Goal: Task Accomplishment & Management: Manage account settings

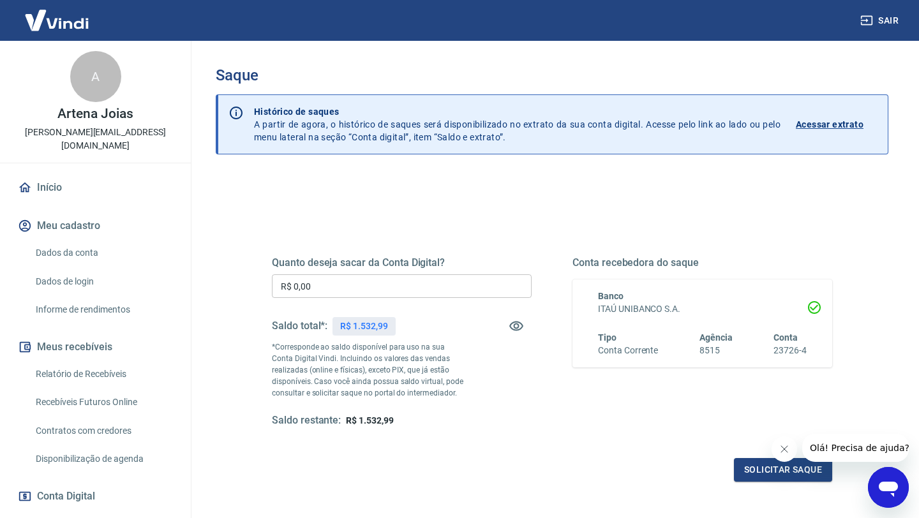
click at [312, 289] on input "R$ 0,00" at bounding box center [402, 286] width 260 height 24
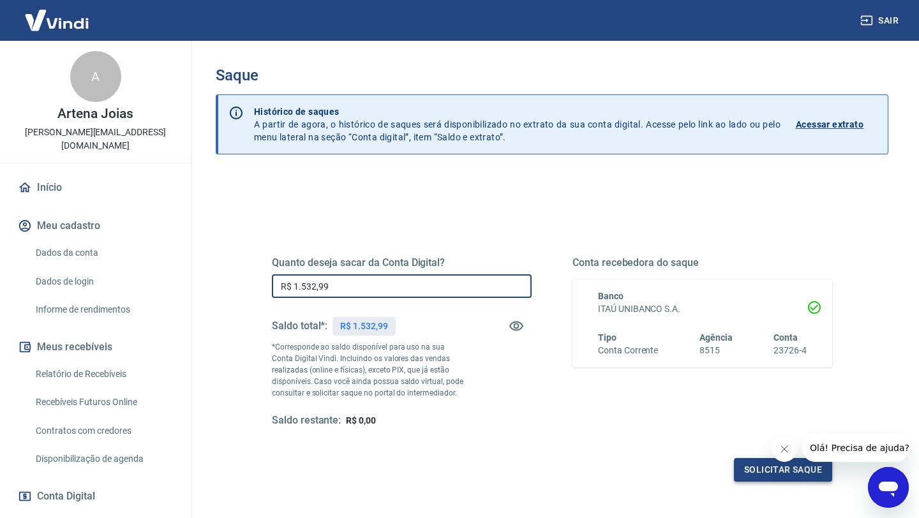
type input "R$ 1.532,99"
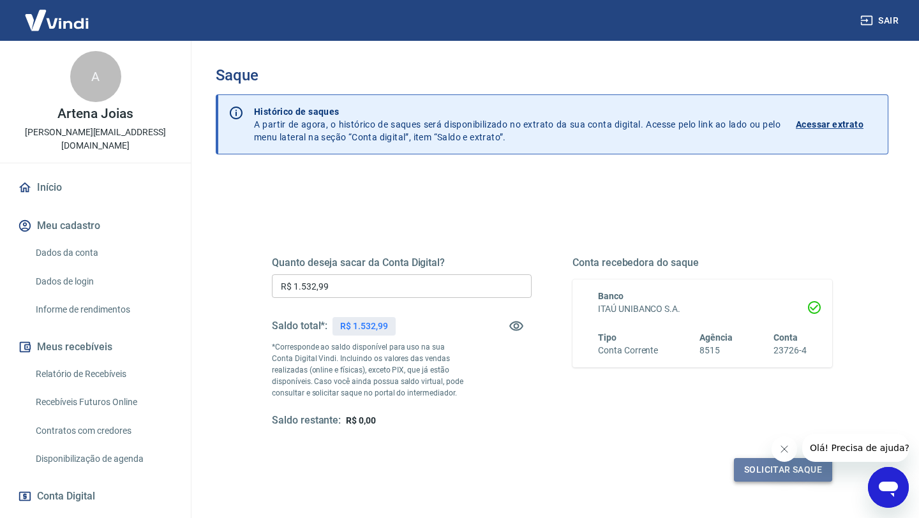
click at [768, 468] on button "Solicitar saque" at bounding box center [783, 470] width 98 height 24
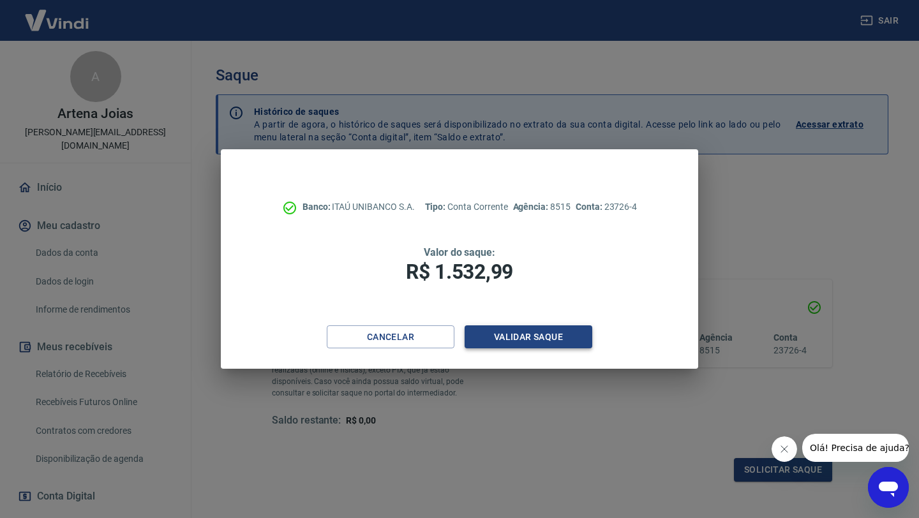
click at [520, 336] on button "Validar saque" at bounding box center [529, 338] width 128 height 24
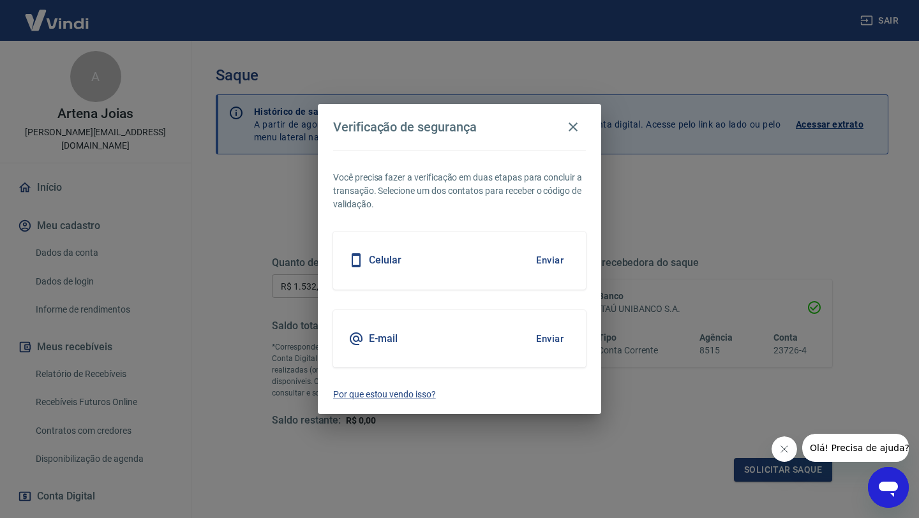
click at [548, 260] on button "Enviar" at bounding box center [549, 260] width 41 height 27
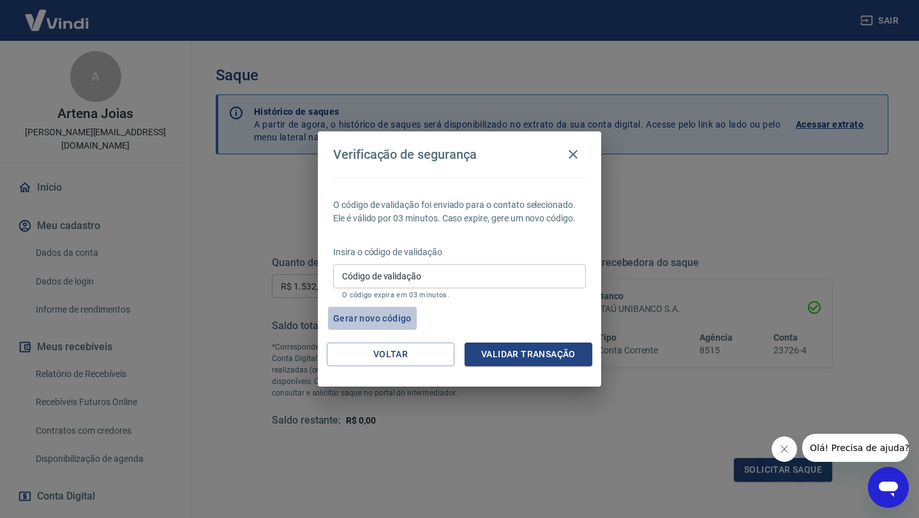
click at [388, 318] on button "Gerar novo código" at bounding box center [372, 319] width 89 height 24
click at [374, 320] on button "Gerar novo código" at bounding box center [372, 319] width 89 height 24
click at [571, 156] on icon "button" at bounding box center [573, 154] width 9 height 9
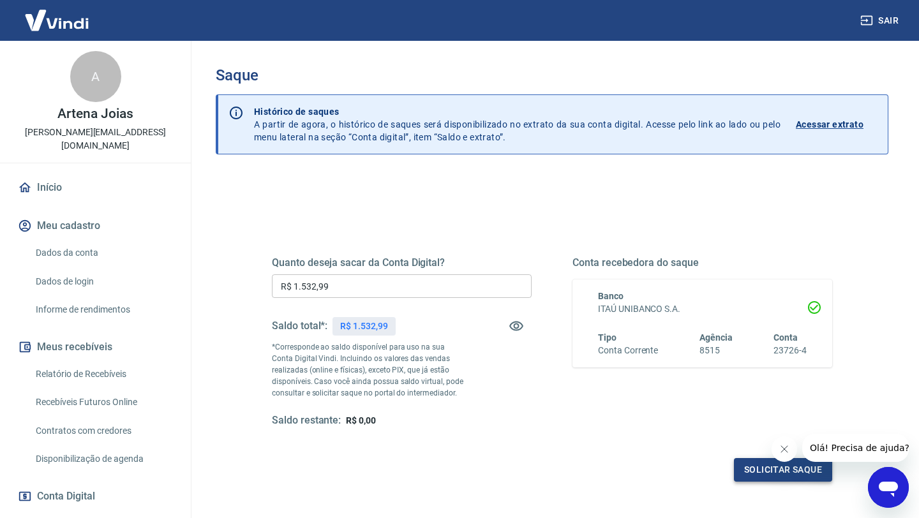
click at [761, 472] on button "Solicitar saque" at bounding box center [783, 470] width 98 height 24
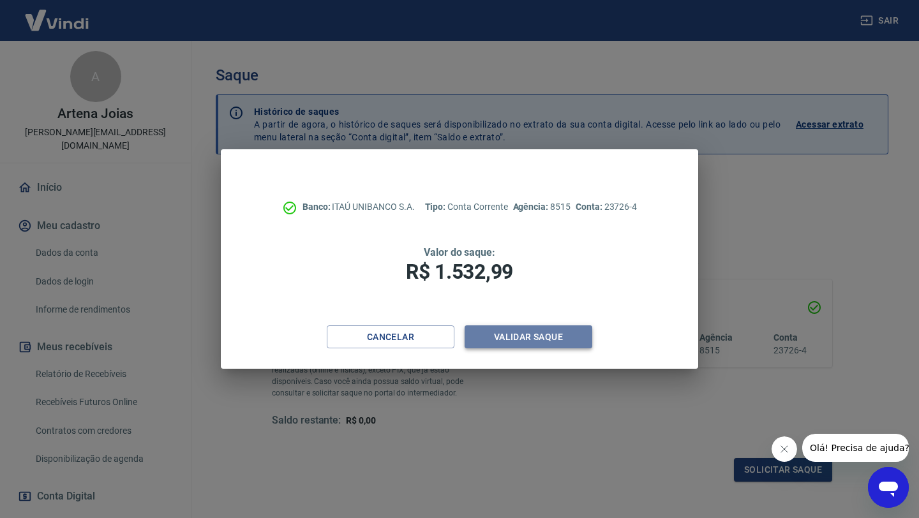
click at [521, 334] on button "Validar saque" at bounding box center [529, 338] width 128 height 24
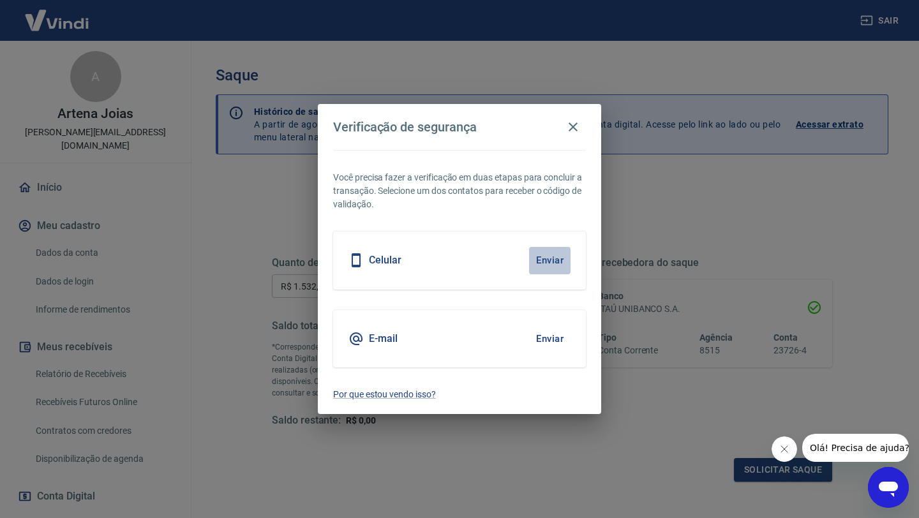
click at [547, 262] on button "Enviar" at bounding box center [549, 260] width 41 height 27
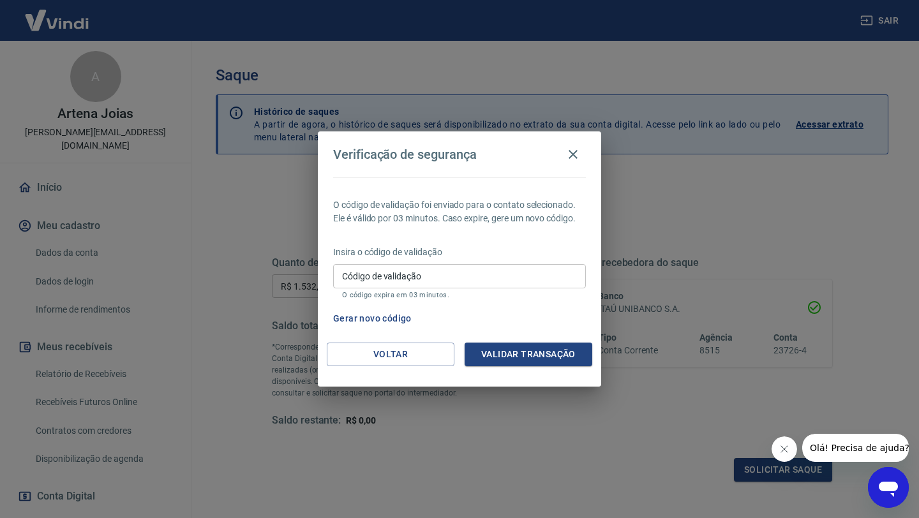
click at [367, 318] on button "Gerar novo código" at bounding box center [372, 319] width 89 height 24
click at [847, 446] on span "Olá! Precisa de ajuda?" at bounding box center [860, 448] width 100 height 10
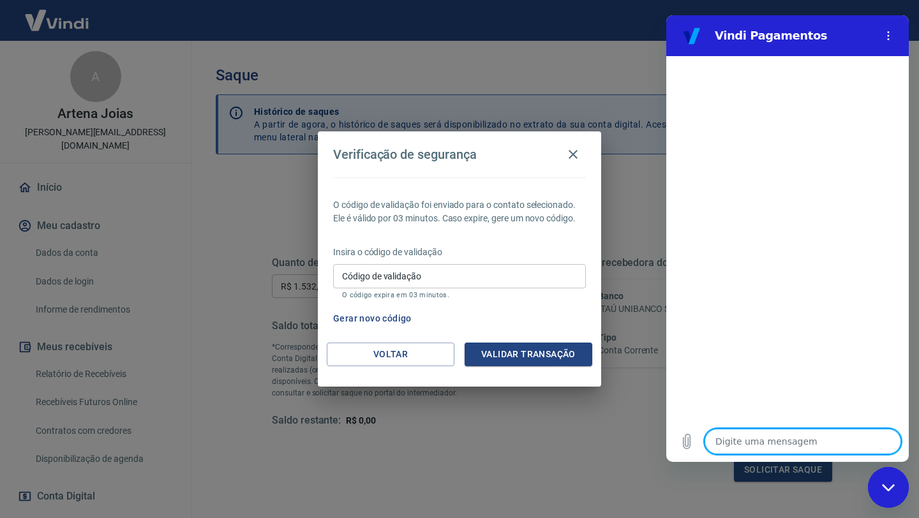
type textarea "o"
type textarea "x"
type textarea "ol"
type textarea "x"
type textarea "ol'"
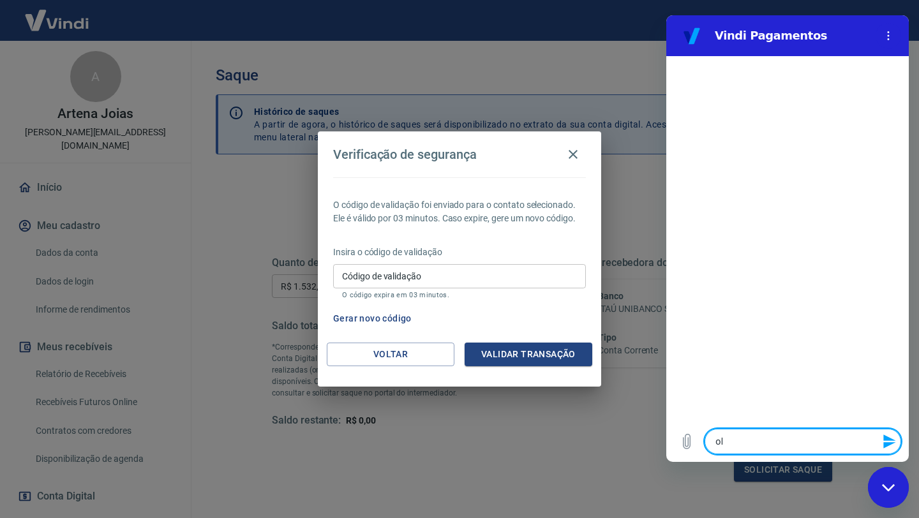
type textarea "x"
type textarea "olá"
type textarea "x"
type textarea "olá,"
type textarea "x"
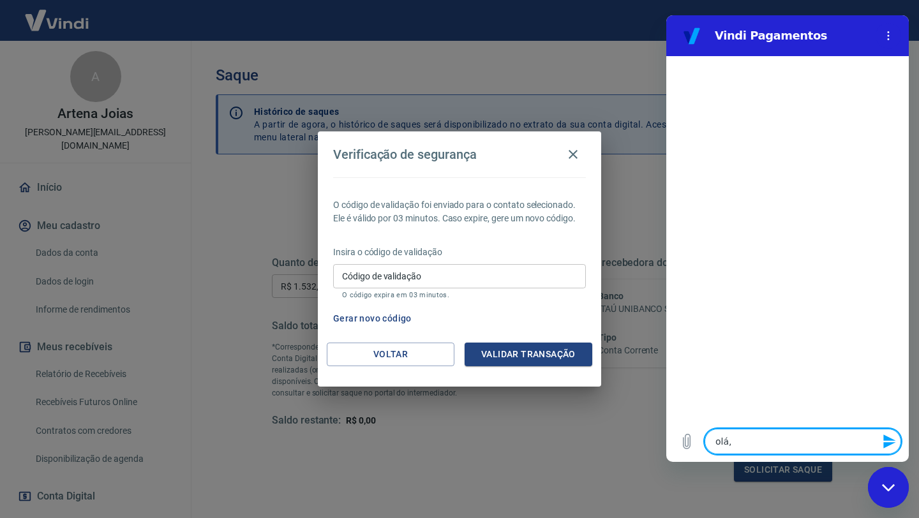
type textarea "olá,"
type textarea "x"
type textarea "olá, e"
type textarea "x"
type textarea "olá, es"
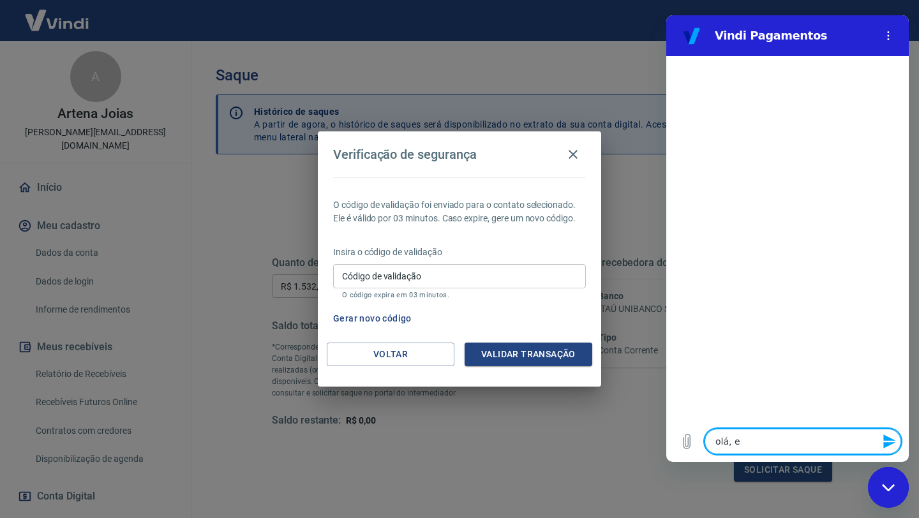
type textarea "x"
type textarea "olá, est"
type textarea "x"
type textarea "olá, esto"
type textarea "x"
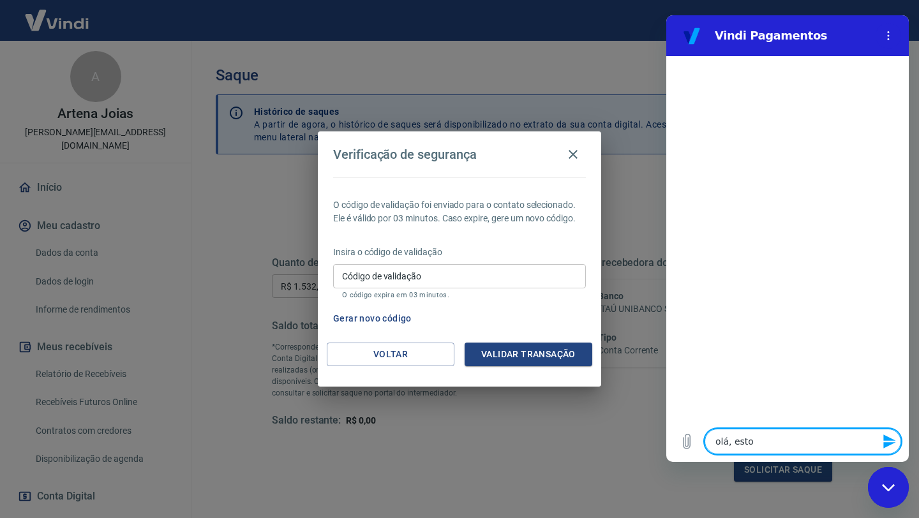
type textarea "olá, estou"
type textarea "x"
type textarea "olá, estou"
type textarea "x"
type textarea "olá, estou q"
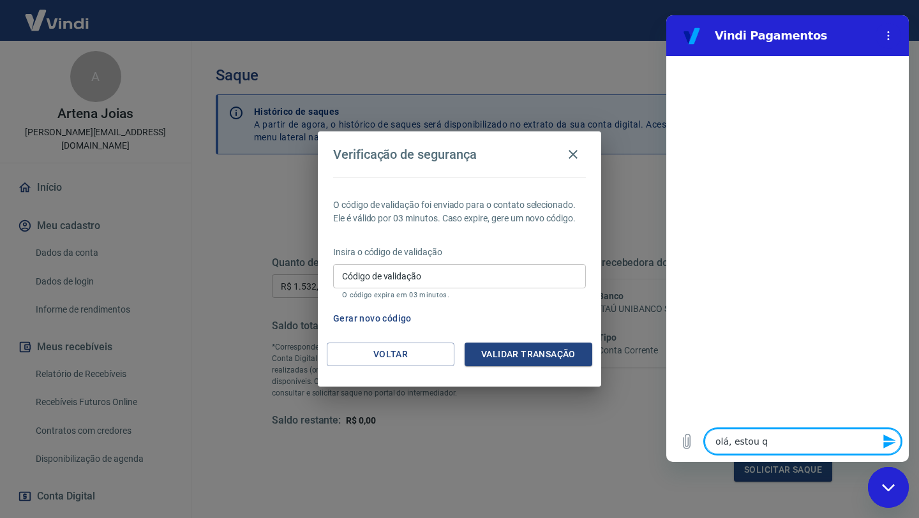
type textarea "x"
type textarea "olá, estou qu"
type textarea "x"
type textarea "olá, estou que"
type textarea "x"
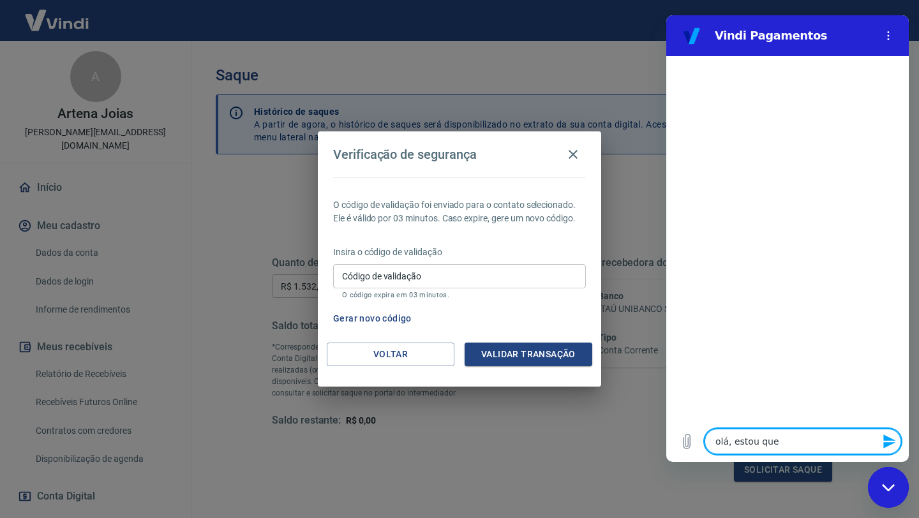
type textarea "olá, estou quer"
type textarea "x"
type textarea "olá, estou quere"
type textarea "x"
type textarea "olá, estou queren"
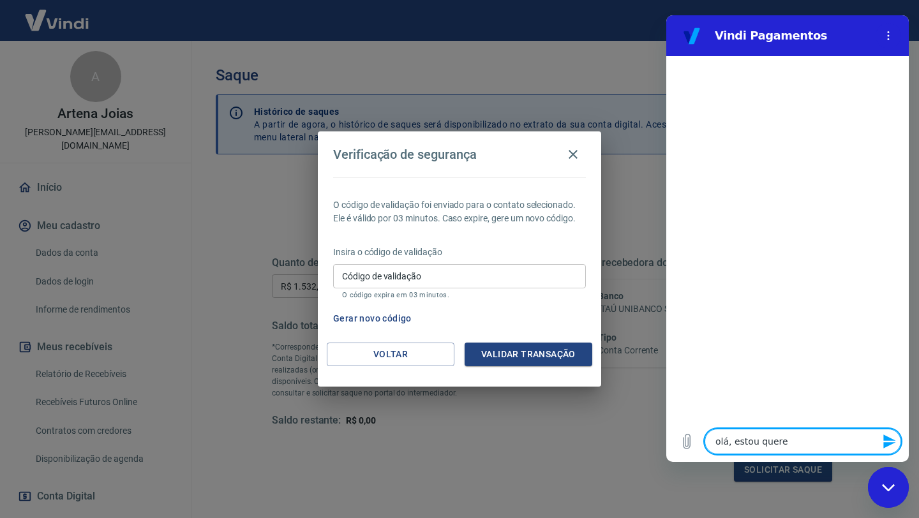
type textarea "x"
type textarea "olá, estou querend"
type textarea "x"
type textarea "olá, estou querendo"
type textarea "x"
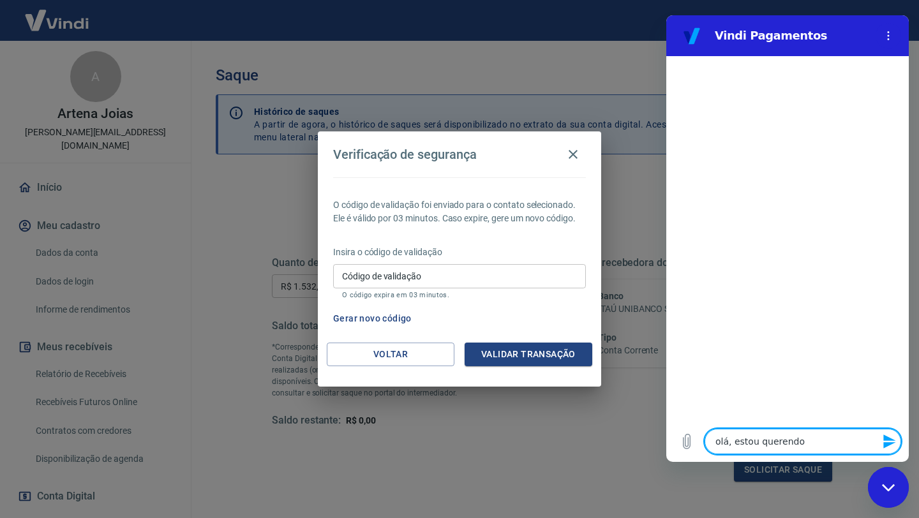
type textarea "olá, estou querendo"
type textarea "x"
type textarea "olá, estou querendo f"
type textarea "x"
type textarea "olá, estou querendo fa"
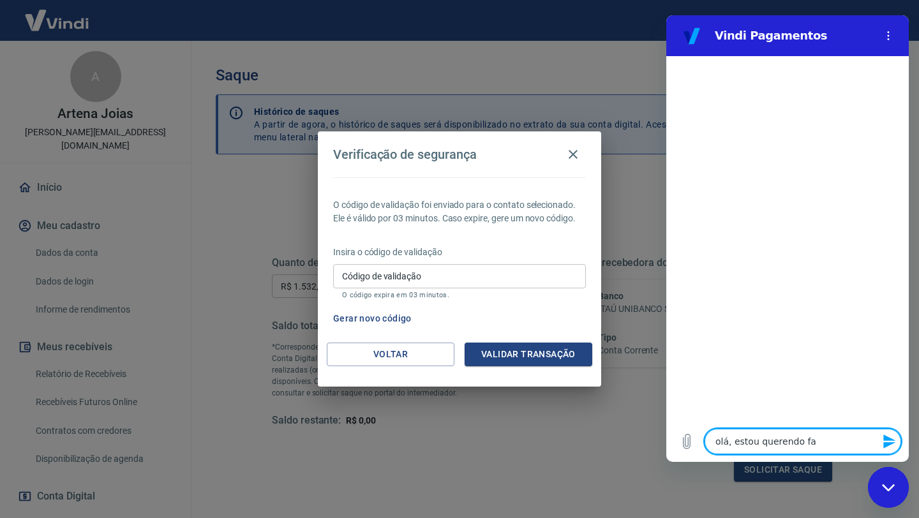
type textarea "x"
type textarea "olá, estou querendo faz"
type textarea "x"
type textarea "olá, estou querendo faze"
type textarea "x"
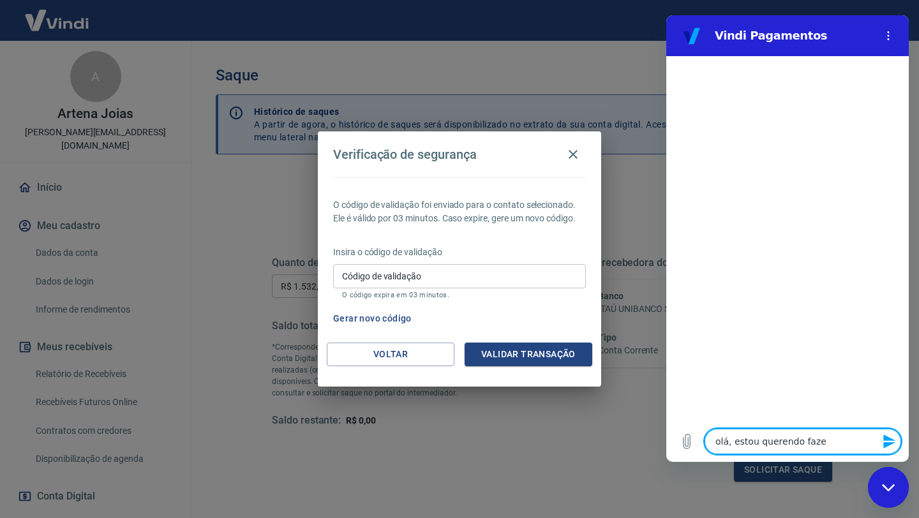
type textarea "olá, estou querendo fazer"
type textarea "x"
type textarea "olá, estou querendo fazer"
type textarea "x"
type textarea "olá, estou querendo fazer u"
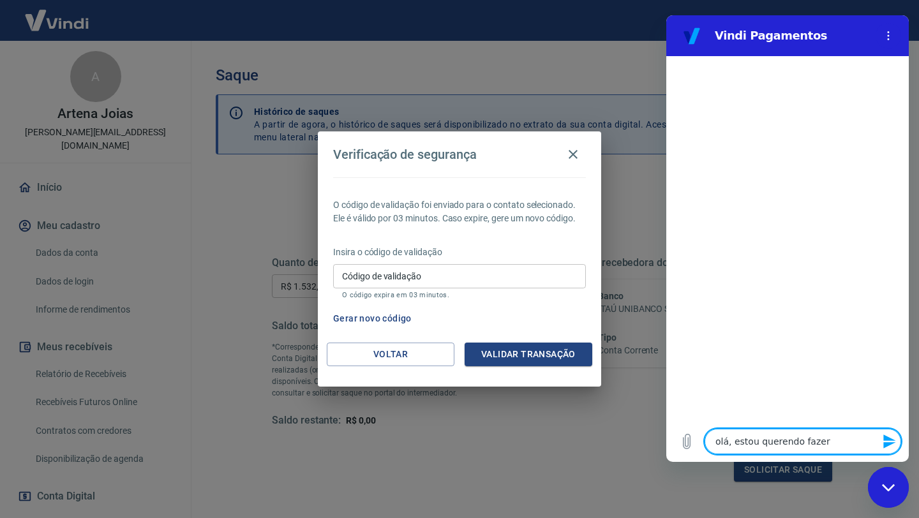
type textarea "x"
type textarea "olá, estou querendo fazer um"
type textarea "x"
type textarea "olá, estou querendo fazer um"
type textarea "x"
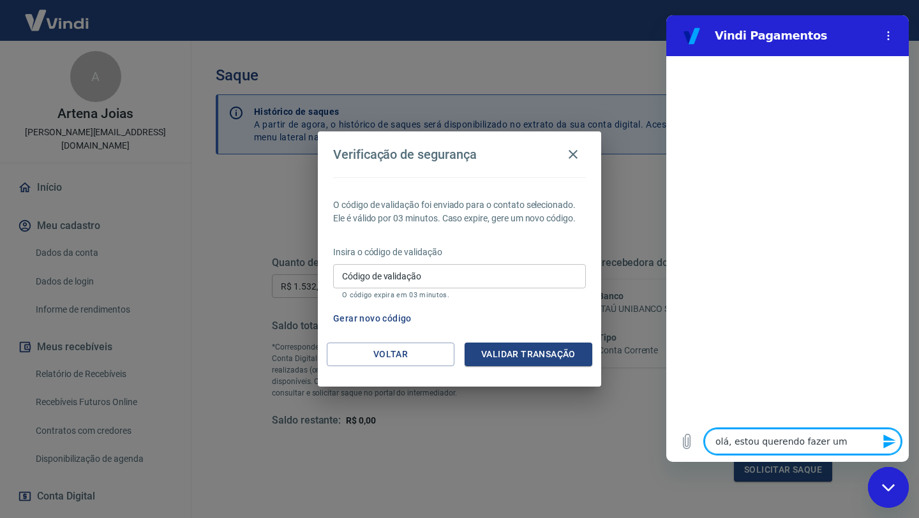
type textarea "olá, estou querendo fazer um s"
type textarea "x"
type textarea "olá, estou querendo fazer um sa"
type textarea "x"
type textarea "olá, estou querendo fazer um saq"
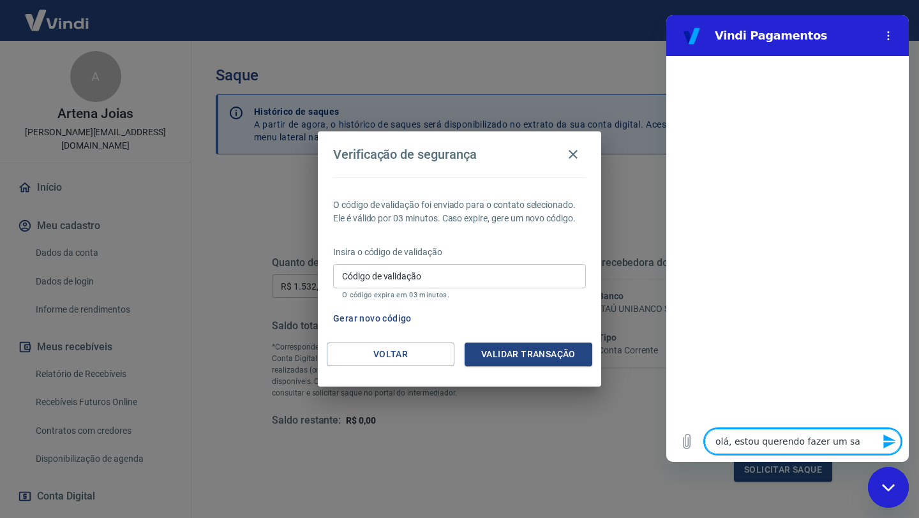
type textarea "x"
type textarea "olá, estou querendo fazer um saqu"
type textarea "x"
type textarea "olá, estou querendo fazer um saque"
type textarea "x"
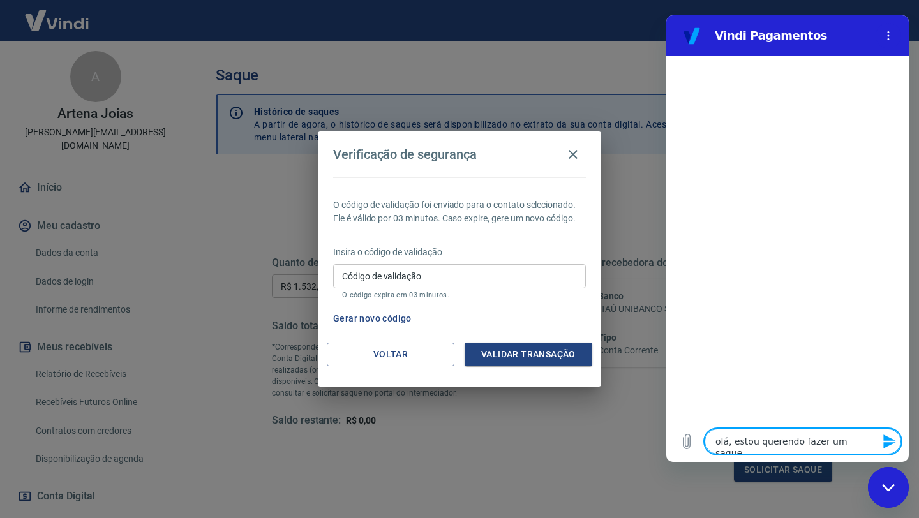
type textarea "olá, estou querendo fazer um saque"
type textarea "x"
type textarea "olá, estou querendo fazer um saque m"
type textarea "x"
type textarea "olá, estou querendo fazer um saque ma"
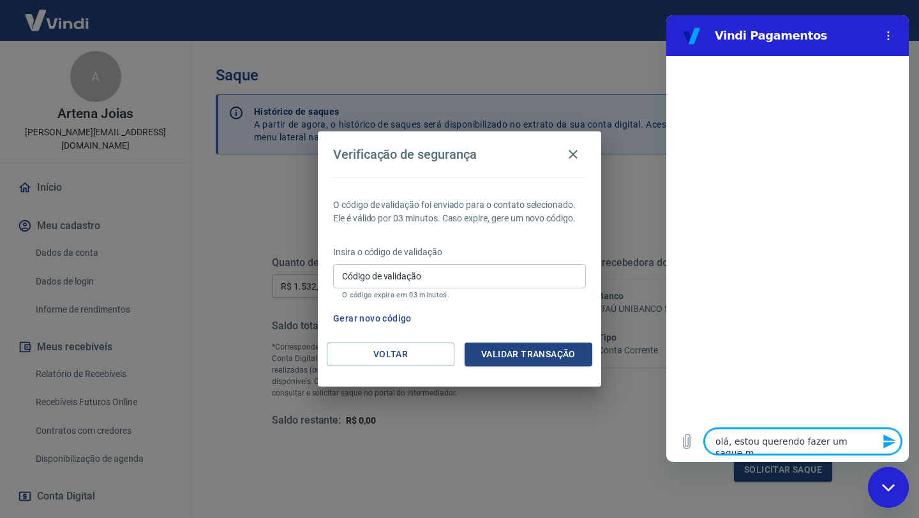
type textarea "x"
type textarea "olá, estou querendo fazer um saque mas"
type textarea "x"
type textarea "olá, estou querendo fazer um saque mas"
type textarea "x"
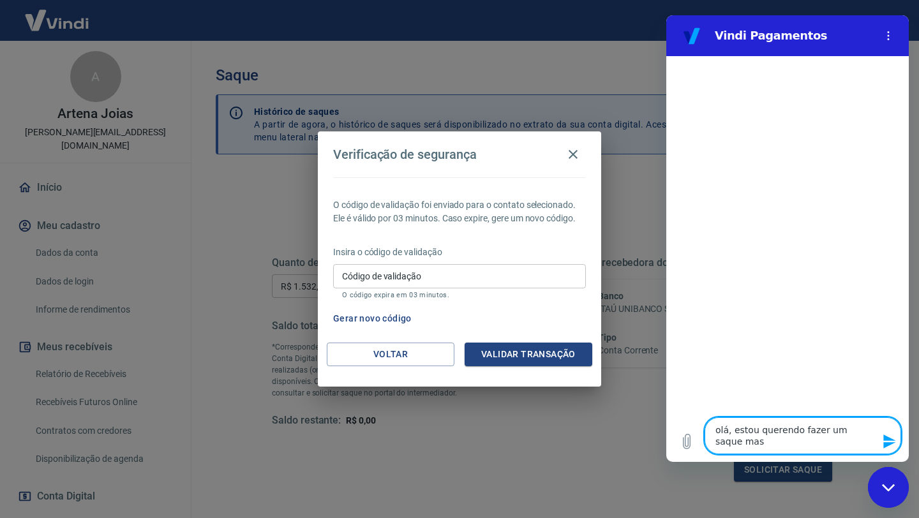
type textarea "olá, estou querendo fazer um saque mas n"
type textarea "x"
type textarea "olá, estou querendo fazer um saque mas n˜"
type textarea "x"
type textarea "olá, estou querendo fazer um saque mas nã"
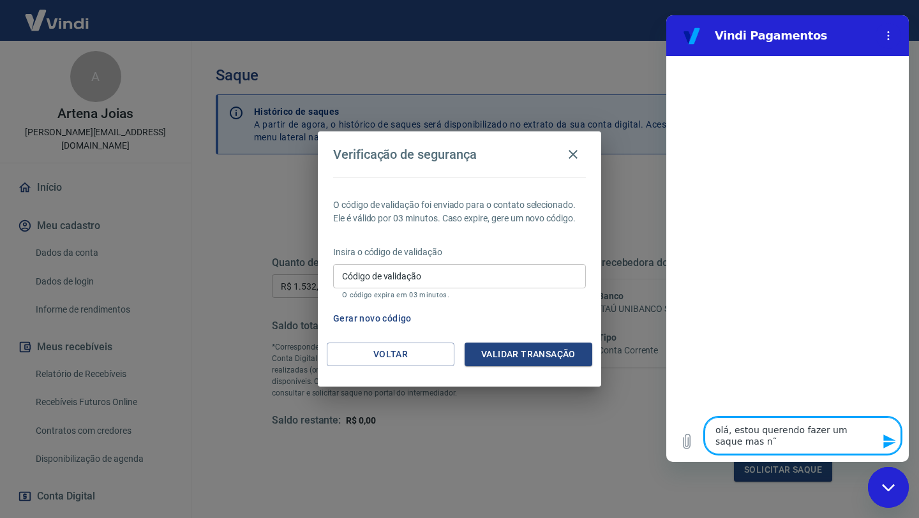
type textarea "x"
type textarea "olá, estou querendo fazer um saque mas não"
type textarea "x"
type textarea "olá, estou querendo fazer um saque mas não"
type textarea "x"
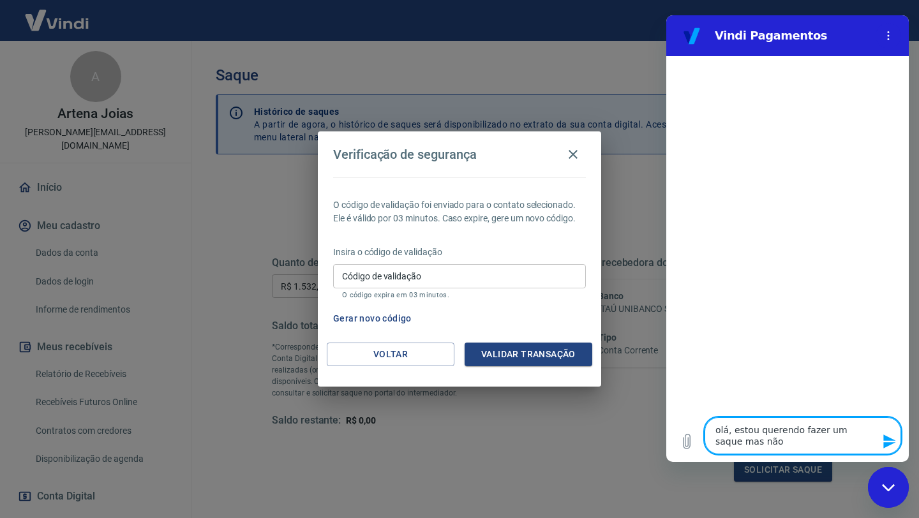
type textarea "olá, estou querendo fazer um saque mas não e"
type textarea "x"
type textarea "olá, estou querendo fazer um saque mas não es"
type textarea "x"
type textarea "olá, estou querendo fazer um saque mas não est"
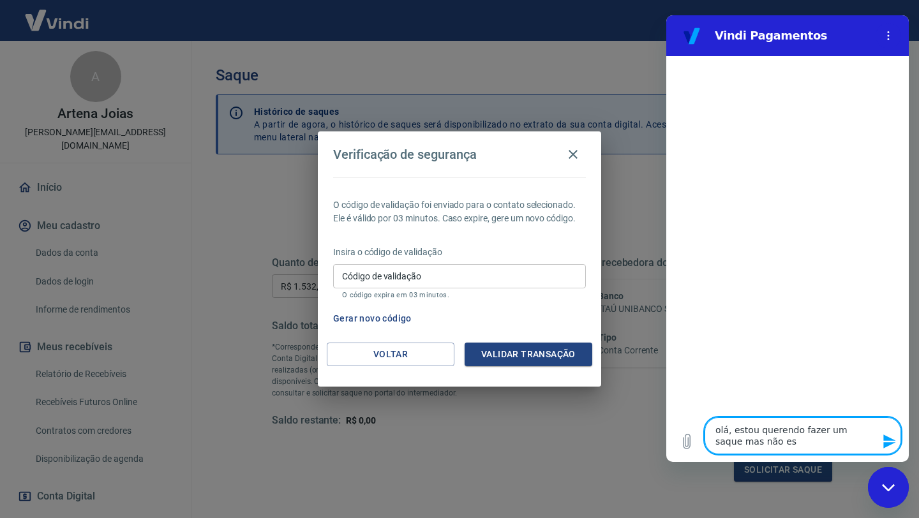
type textarea "x"
type textarea "olá, estou querendo fazer um saque mas não esto"
type textarea "x"
type textarea "olá, estou querendo fazer um saque mas não estou"
type textarea "x"
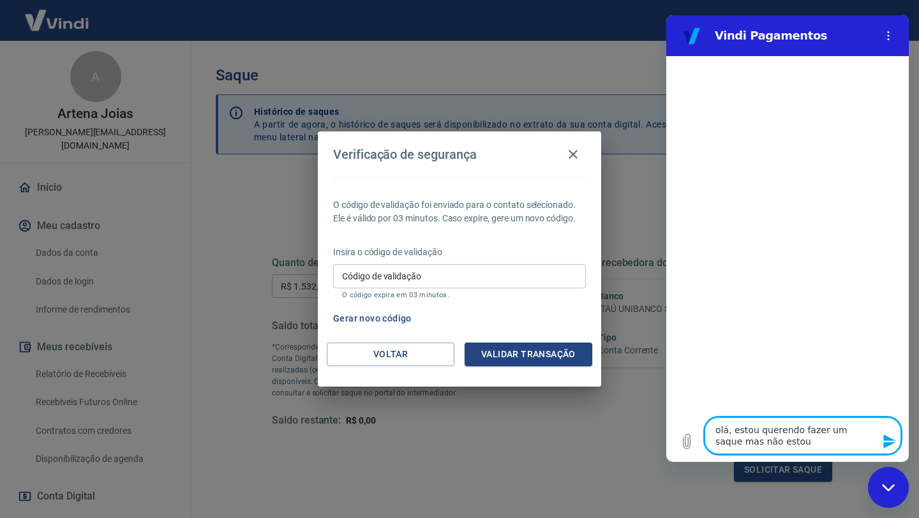
type textarea "olá, estou querendo fazer um saque mas não estou"
type textarea "x"
type textarea "olá, estou querendo fazer um saque mas não estou r"
type textarea "x"
type textarea "olá, estou querendo fazer um saque mas não estou re"
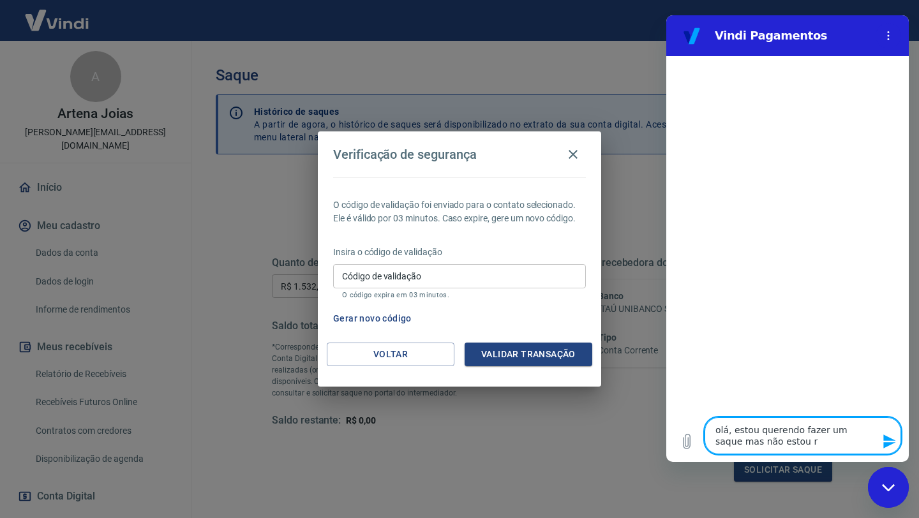
type textarea "x"
type textarea "olá, estou querendo fazer um saque mas não estou rec"
type textarea "x"
type textarea "olá, estou querendo fazer um saque mas não estou rece"
type textarea "x"
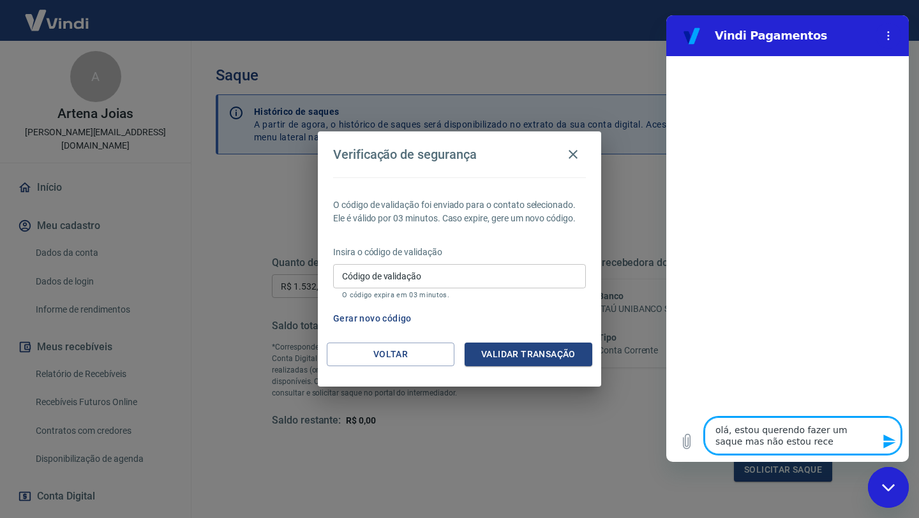
type textarea "olá, estou querendo fazer um saque mas não estou receb"
type textarea "x"
type textarea "olá, estou querendo fazer um saque mas não estou recebe"
type textarea "x"
type textarea "olá, estou querendo fazer um saque mas não estou receben"
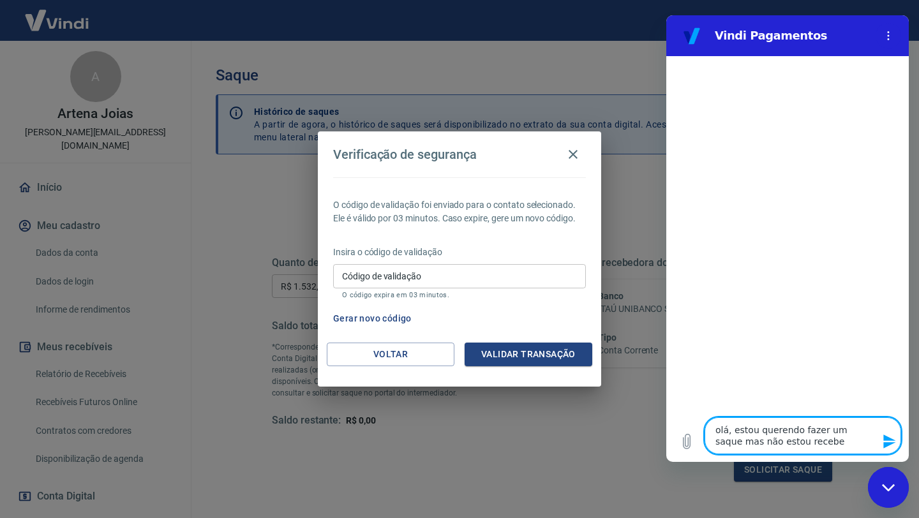
type textarea "x"
type textarea "olá, estou querendo fazer um saque mas não estou recebend"
type textarea "x"
type textarea "olá, estou querendo fazer um saque mas não estou recebendo"
type textarea "x"
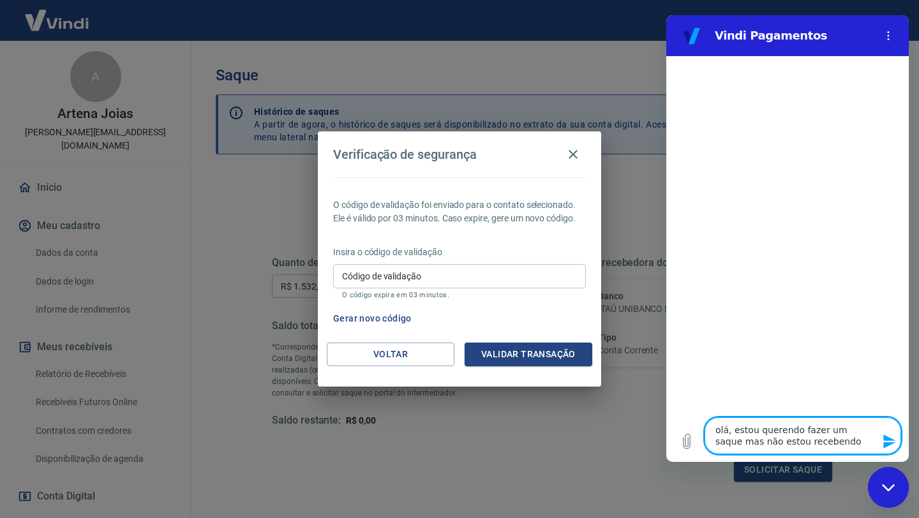
type textarea "olá, estou querendo fazer um saque mas não estou recebendo"
type textarea "x"
type textarea "olá, estou querendo fazer um saque mas não estou recebendo o"
type textarea "x"
type textarea "olá, estou querendo fazer um saque mas não estou recebendo o"
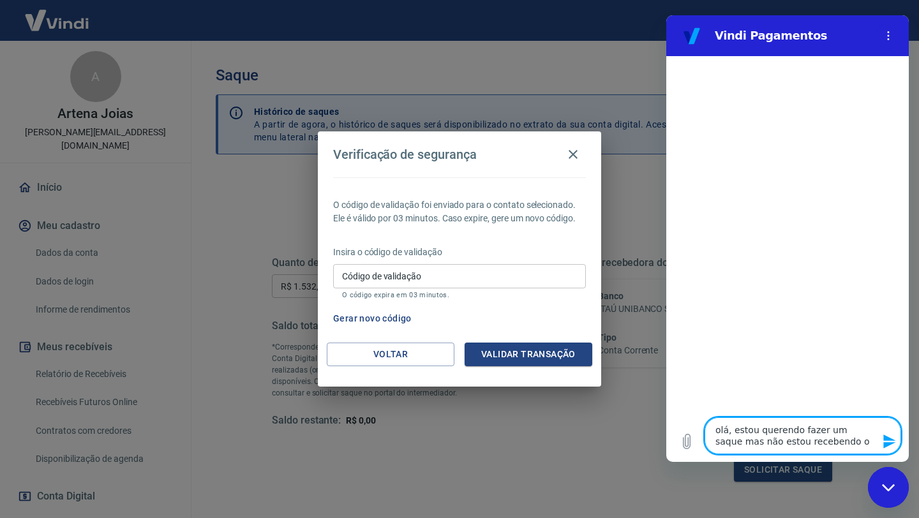
type textarea "x"
type textarea "olá, estou querendo fazer um saque mas não estou recebendo o c"
type textarea "x"
type textarea "olá, estou querendo fazer um saque mas não estou recebendo o c'"
type textarea "x"
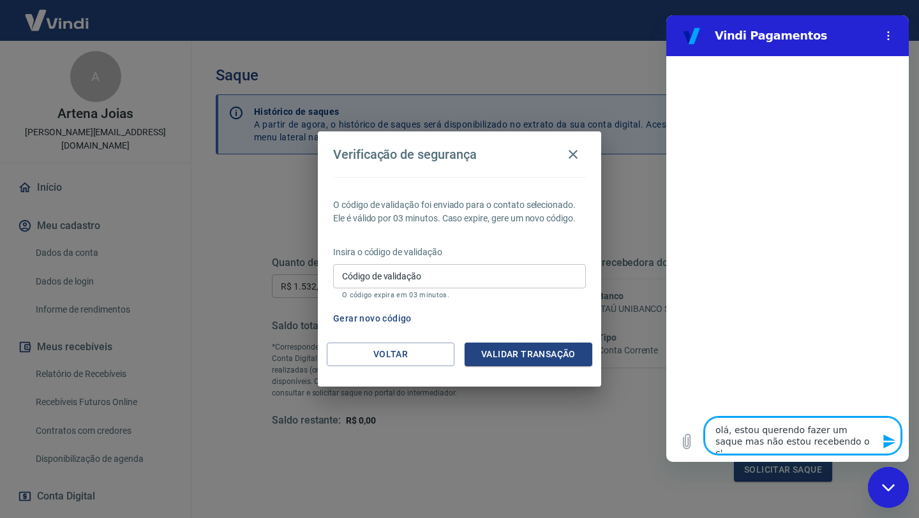
type textarea "olá, estou querendo fazer um saque mas não estou recebendo o có"
type textarea "x"
type textarea "olá, estou querendo fazer um saque mas não estou recebendo o cód"
type textarea "x"
type textarea "olá, estou querendo fazer um saque mas não estou recebendo o códi"
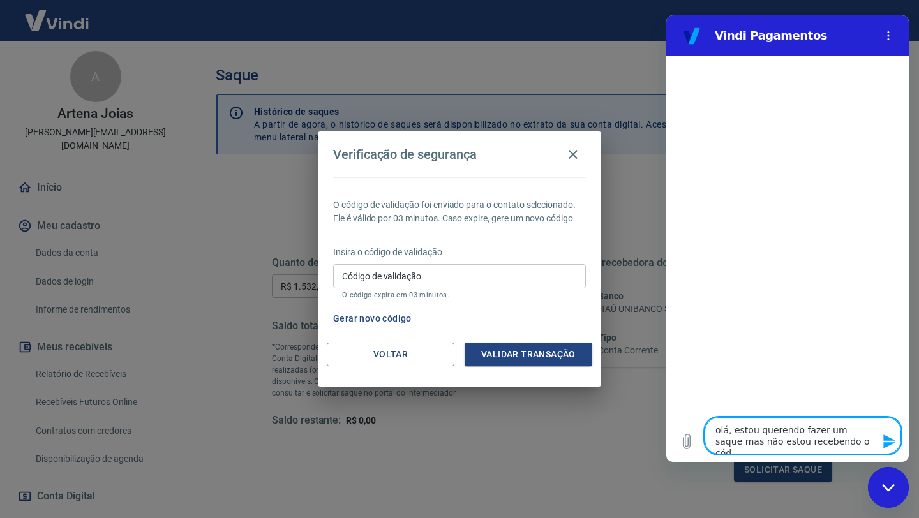
type textarea "x"
type textarea "olá, estou querendo fazer um saque mas não estou recebendo o códig"
type textarea "x"
type textarea "olá, estou querendo fazer um saque mas não estou recebendo o código"
type textarea "x"
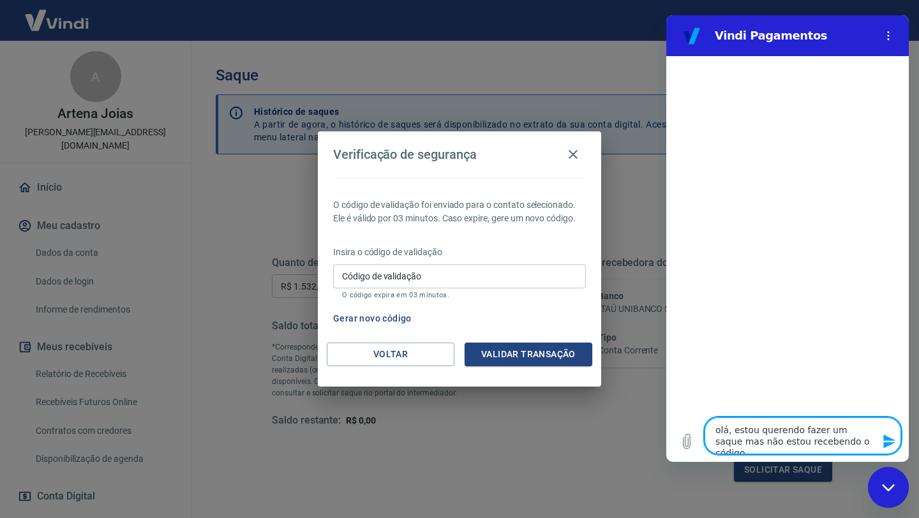
type textarea "olá, estou querendo fazer um saque mas não estou recebendo o código"
type textarea "x"
type textarea "olá, estou querendo fazer um saque mas não estou recebendo o código d"
type textarea "x"
type textarea "olá, estou querendo fazer um saque mas não estou recebendo o código de"
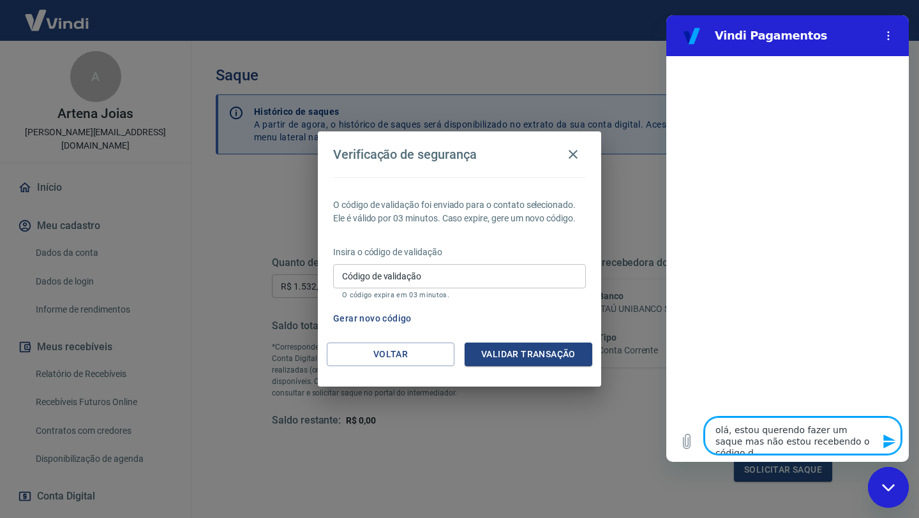
type textarea "x"
type textarea "olá, estou querendo fazer um saque mas não estou recebendo o código de"
type textarea "x"
type textarea "olá, estou querendo fazer um saque mas não estou recebendo o código de v"
type textarea "x"
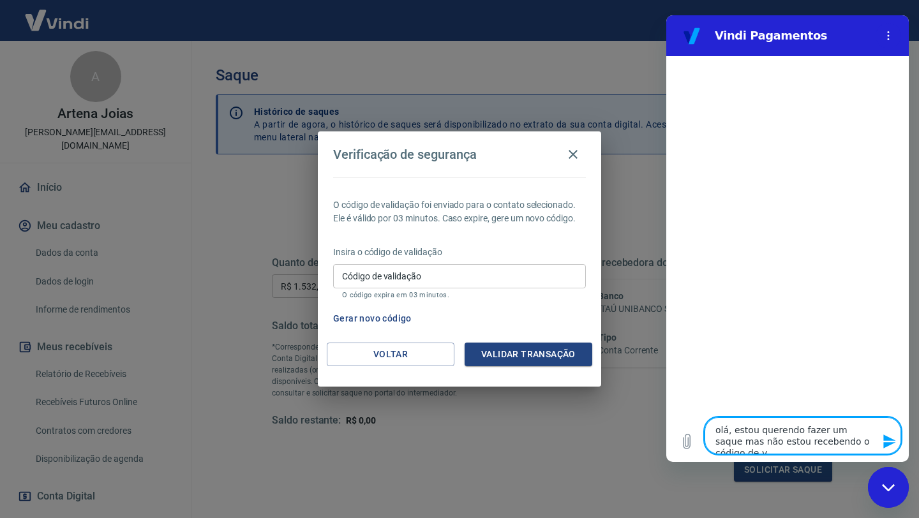
type textarea "olá, estou querendo fazer um saque mas não estou recebendo o código de va"
type textarea "x"
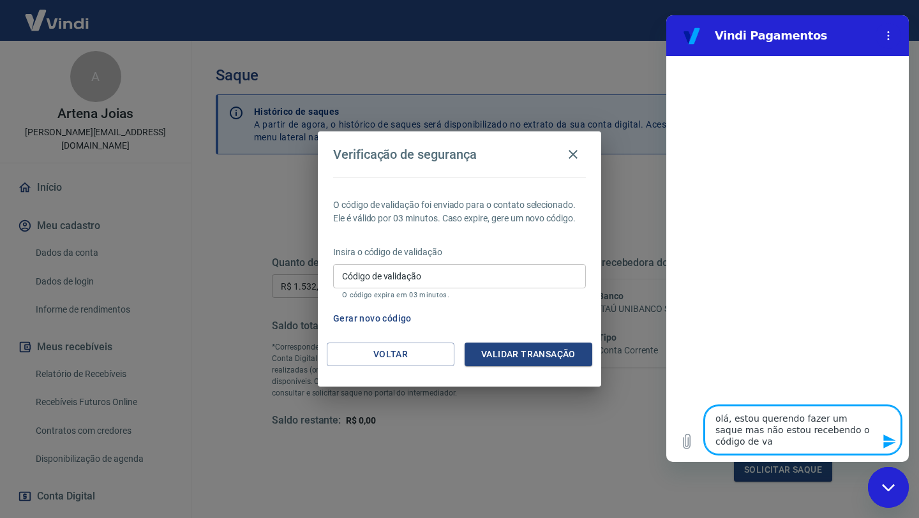
type textarea "olá, estou querendo fazer um saque mas não estou recebendo o código de val"
type textarea "x"
type textarea "olá, estou querendo fazer um saque mas não estou recebendo o código de vali"
type textarea "x"
type textarea "olá, estou querendo fazer um saque mas não estou recebendo o código de valid"
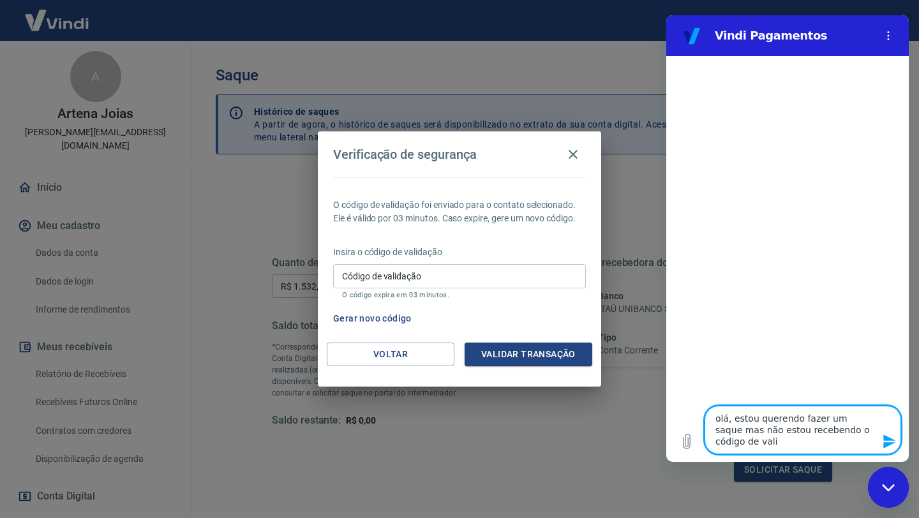
type textarea "x"
type textarea "olá, estou querendo fazer um saque mas não estou recebendo o código de valida"
type textarea "x"
type textarea "olá, estou querendo fazer um saque mas não estou recebendo o código de valida'"
type textarea "x"
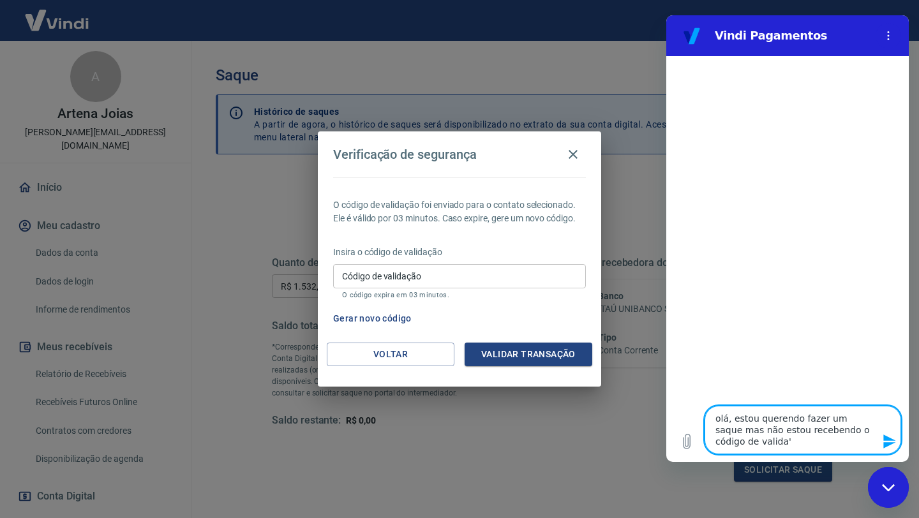
type textarea "olá, estou querendo fazer um saque mas não estou recebendo o código de validaç"
type textarea "x"
type textarea "olá, estou querendo fazer um saque mas não estou recebendo o código de validaç˜"
type textarea "x"
type textarea "olá, estou querendo fazer um saque mas não estou recebendo o código de validaçã"
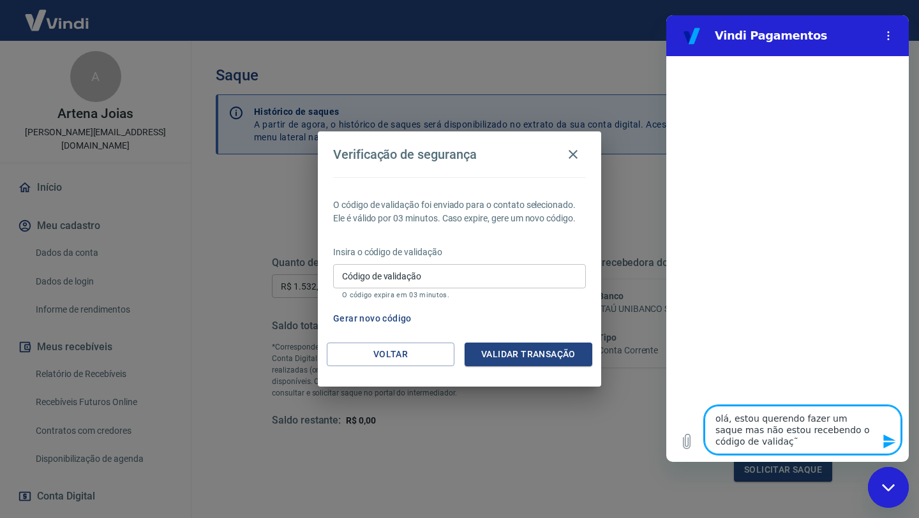
type textarea "x"
type textarea "olá, estou querendo fazer um saque mas não estou recebendo o código de validação"
type textarea "x"
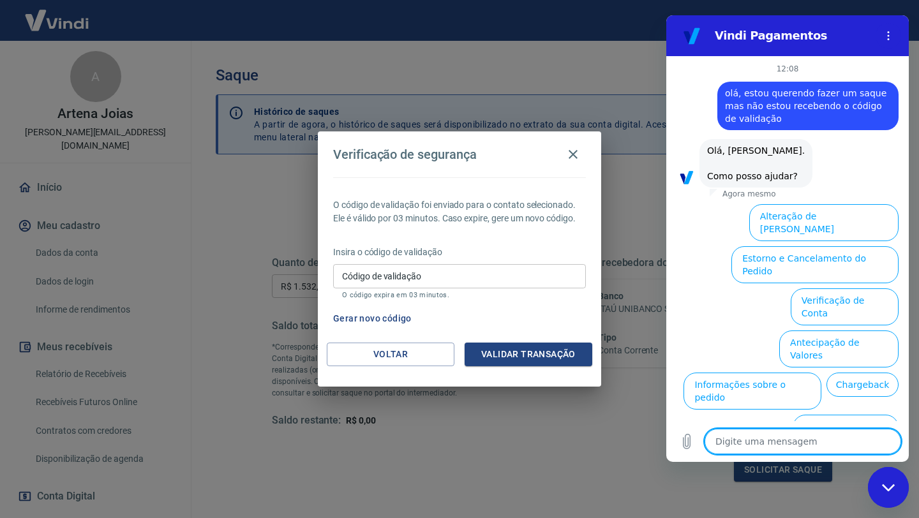
scroll to position [58, 0]
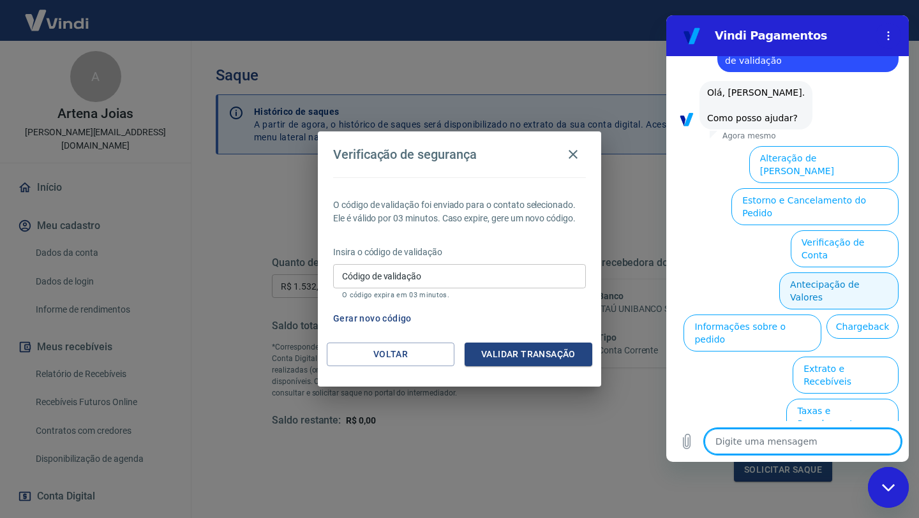
click at [845, 273] on button "Antecipação de Valores" at bounding box center [838, 291] width 119 height 37
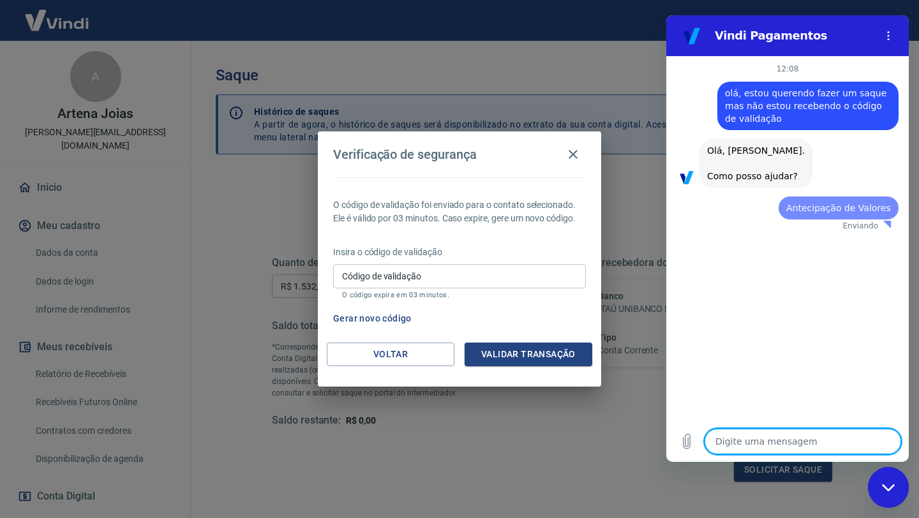
scroll to position [0, 0]
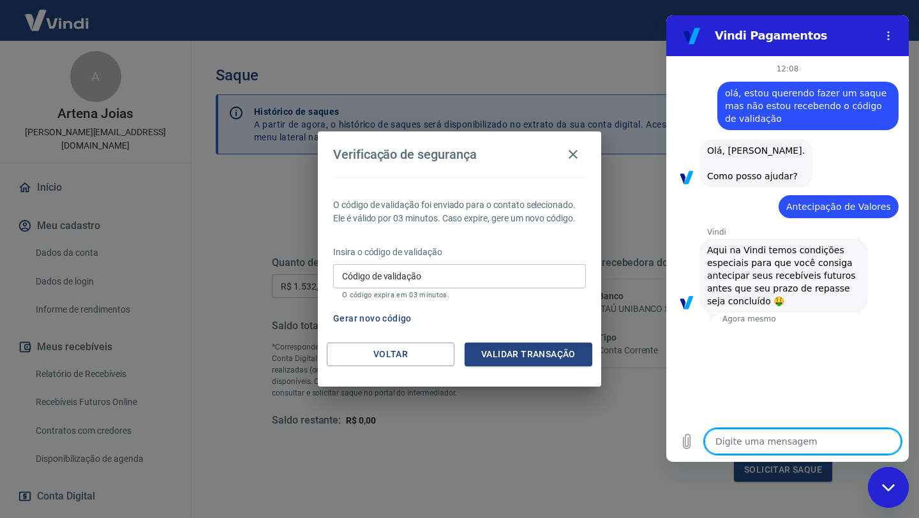
type textarea "x"
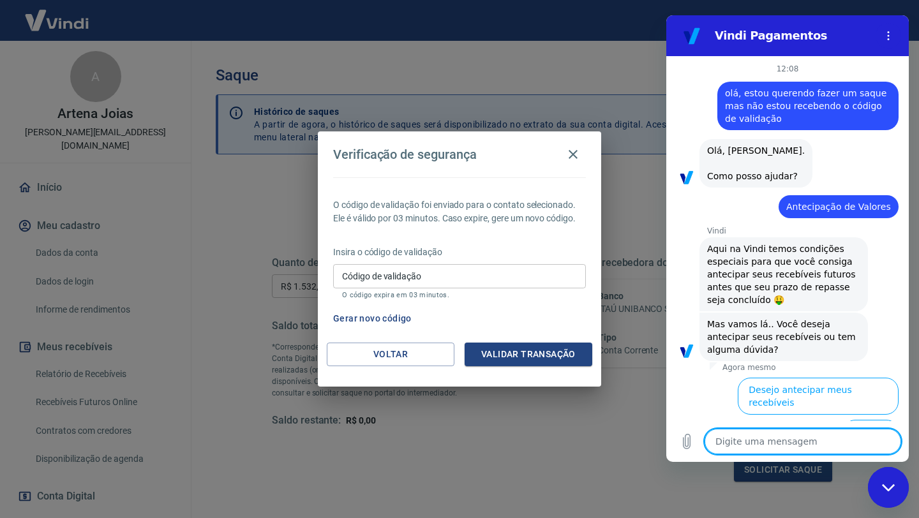
scroll to position [26, 0]
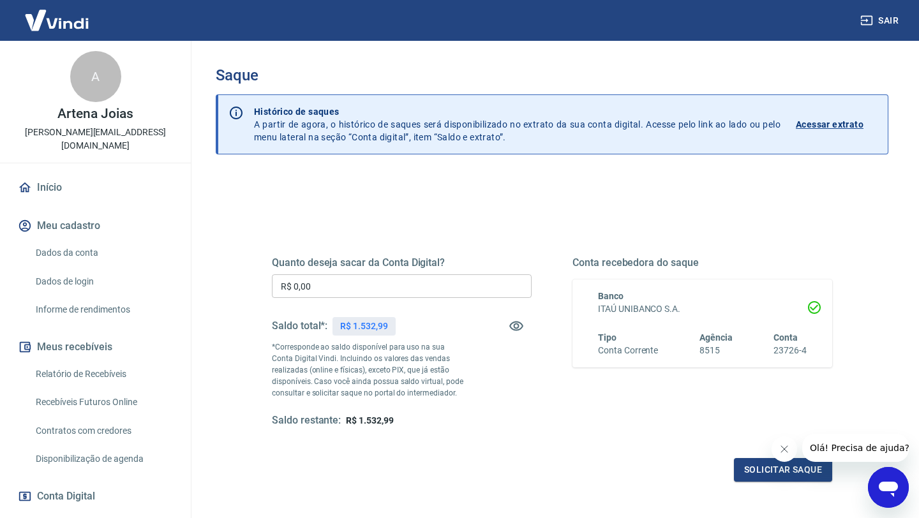
click at [301, 280] on input "R$ 0,00" at bounding box center [402, 286] width 260 height 24
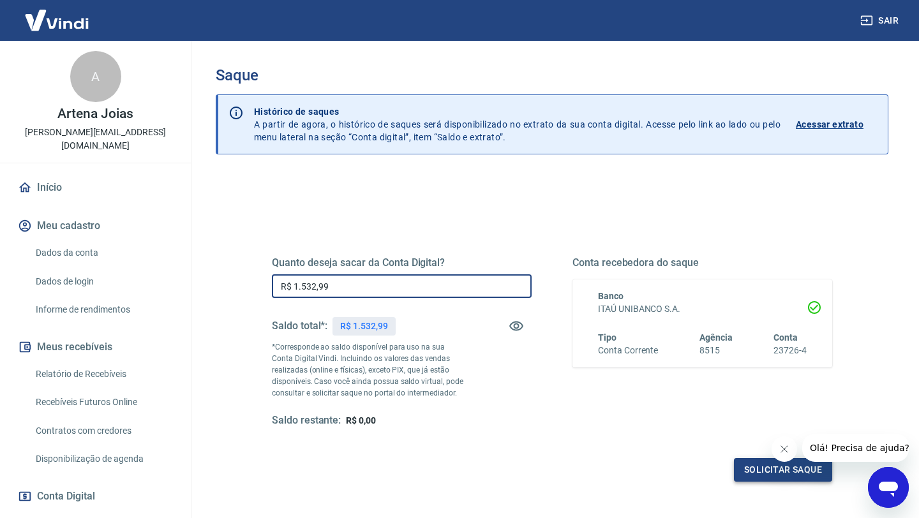
type input "R$ 1.532,99"
click at [778, 468] on button "Solicitar saque" at bounding box center [783, 470] width 98 height 24
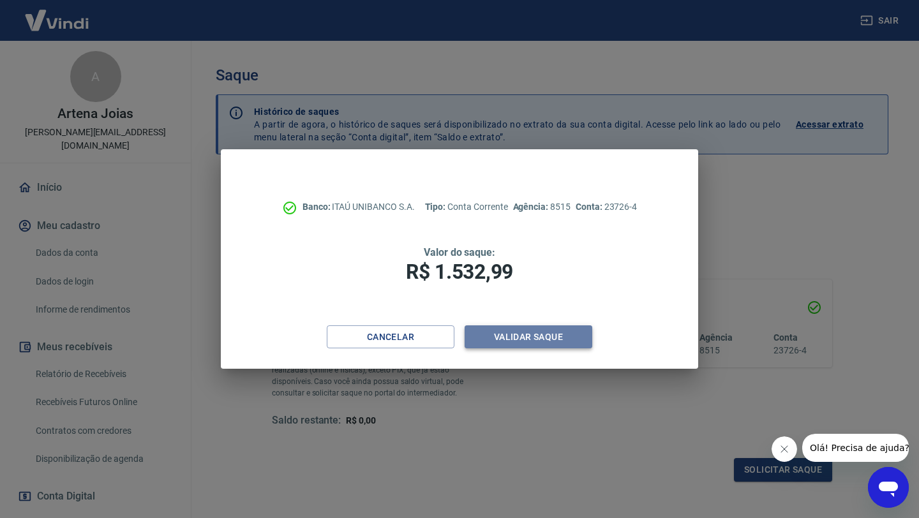
click at [534, 334] on button "Validar saque" at bounding box center [529, 338] width 128 height 24
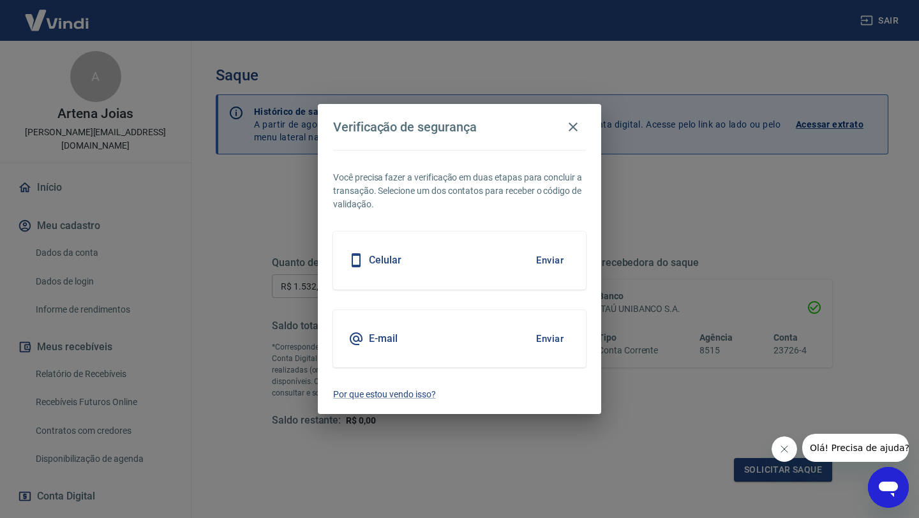
click at [548, 260] on button "Enviar" at bounding box center [549, 260] width 41 height 27
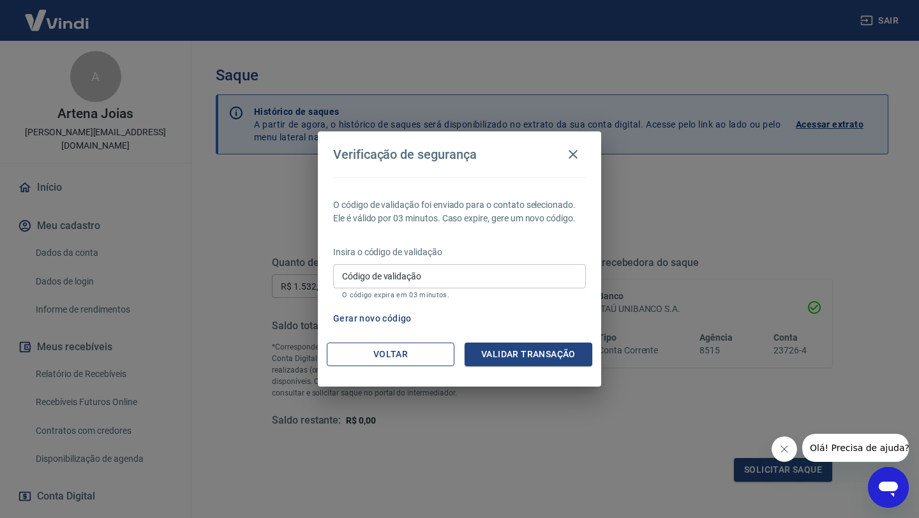
click at [414, 350] on button "Voltar" at bounding box center [391, 355] width 128 height 24
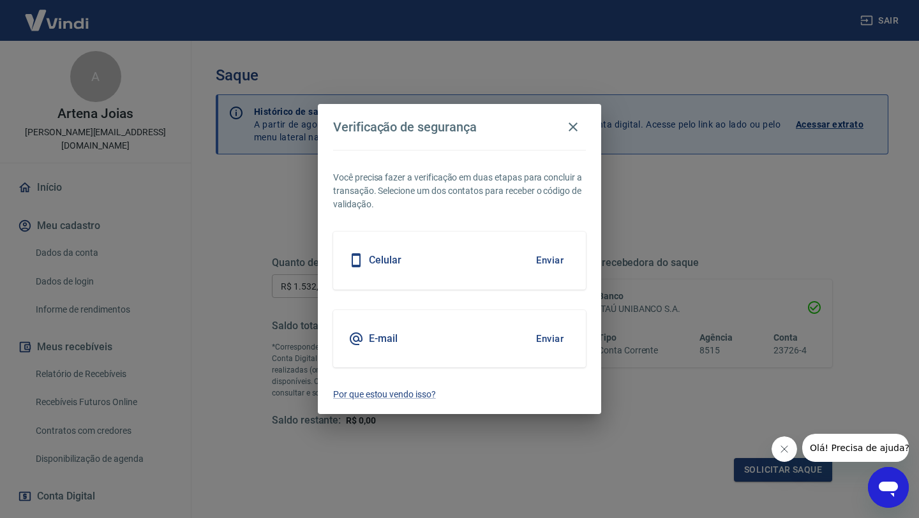
click at [550, 338] on button "Enviar" at bounding box center [549, 339] width 41 height 27
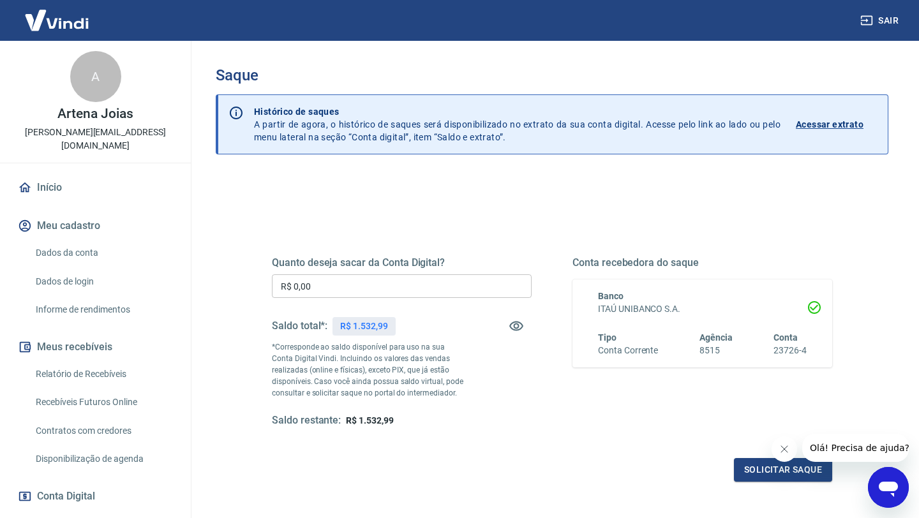
click at [298, 288] on input "R$ 0,00" at bounding box center [402, 286] width 260 height 24
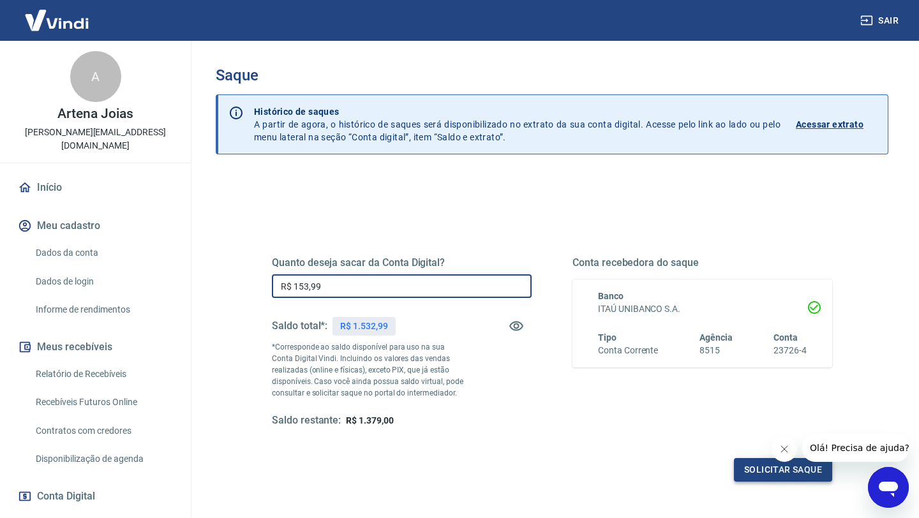
click at [808, 468] on button "Solicitar saque" at bounding box center [783, 470] width 98 height 24
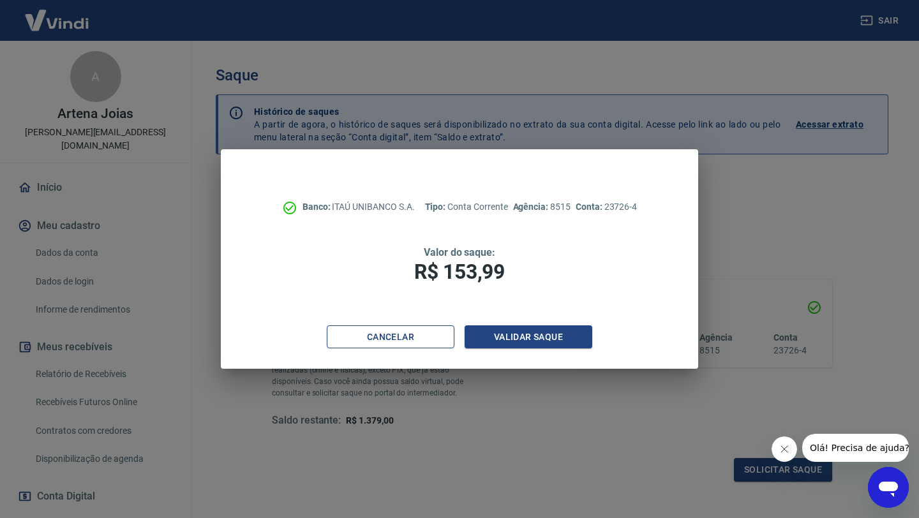
click at [371, 334] on button "Cancelar" at bounding box center [391, 338] width 128 height 24
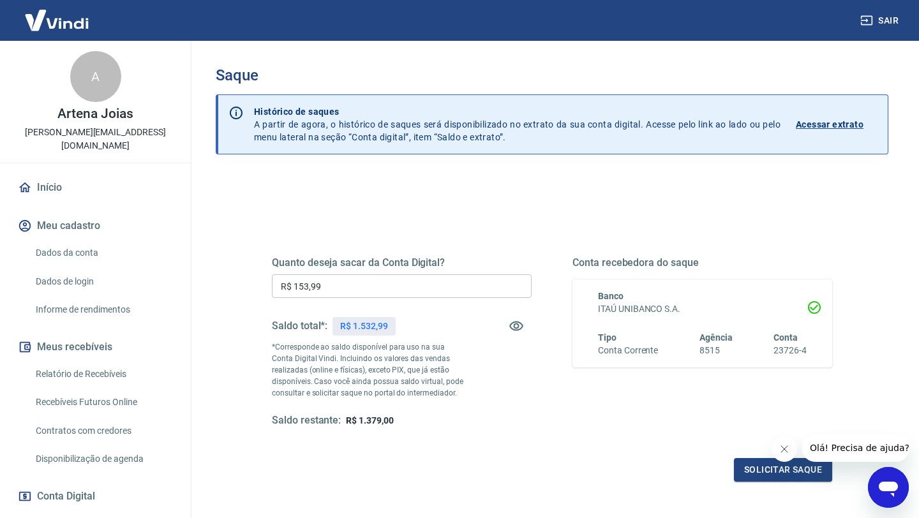
click at [307, 286] on input "R$ 153,99" at bounding box center [402, 286] width 260 height 24
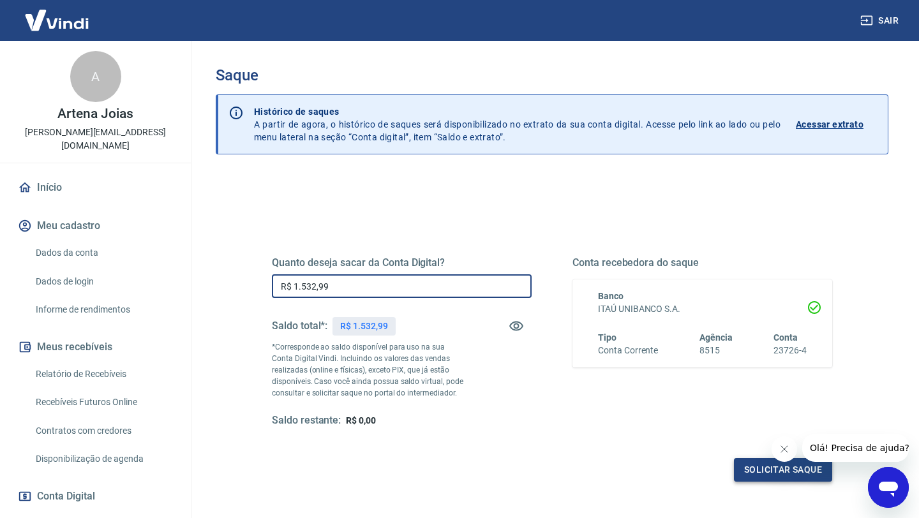
type input "R$ 1.532,99"
click at [784, 470] on button "Solicitar saque" at bounding box center [783, 470] width 98 height 24
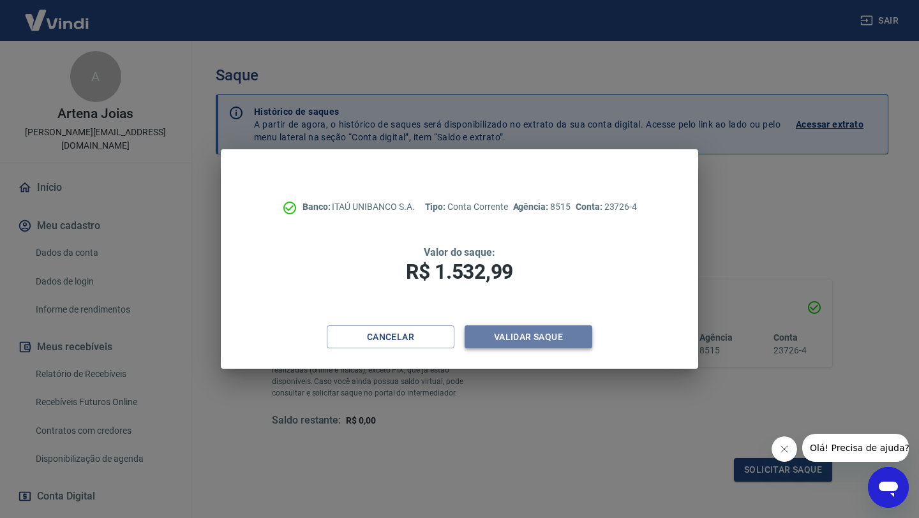
click at [521, 333] on button "Validar saque" at bounding box center [529, 338] width 128 height 24
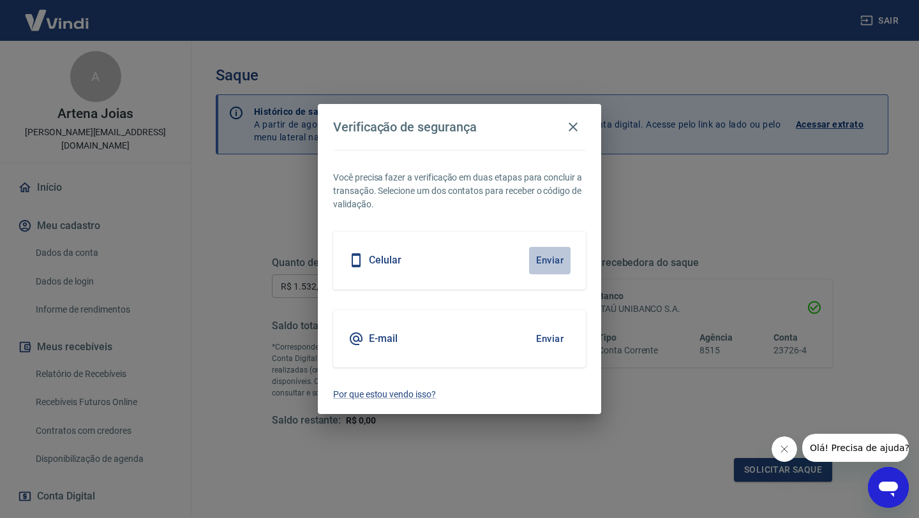
click at [548, 257] on button "Enviar" at bounding box center [549, 260] width 41 height 27
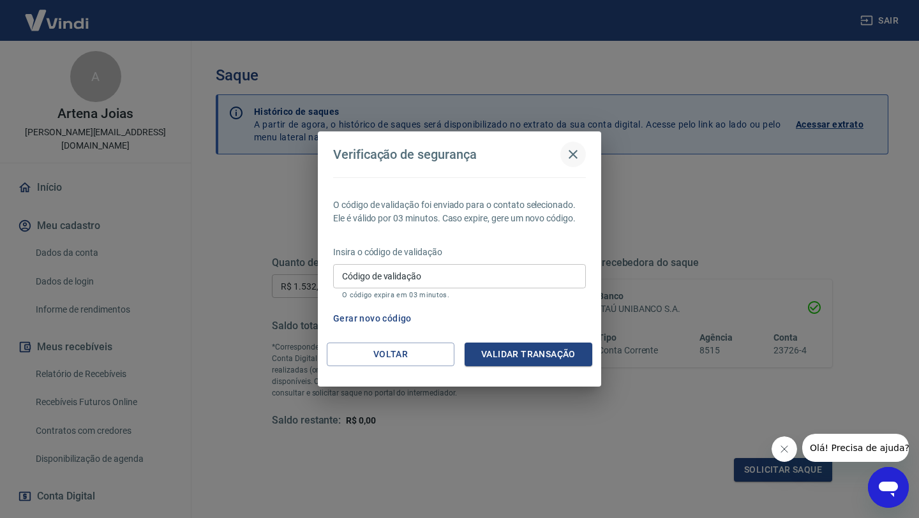
click at [574, 154] on icon "button" at bounding box center [573, 154] width 15 height 15
